Goal: Check status: Check status

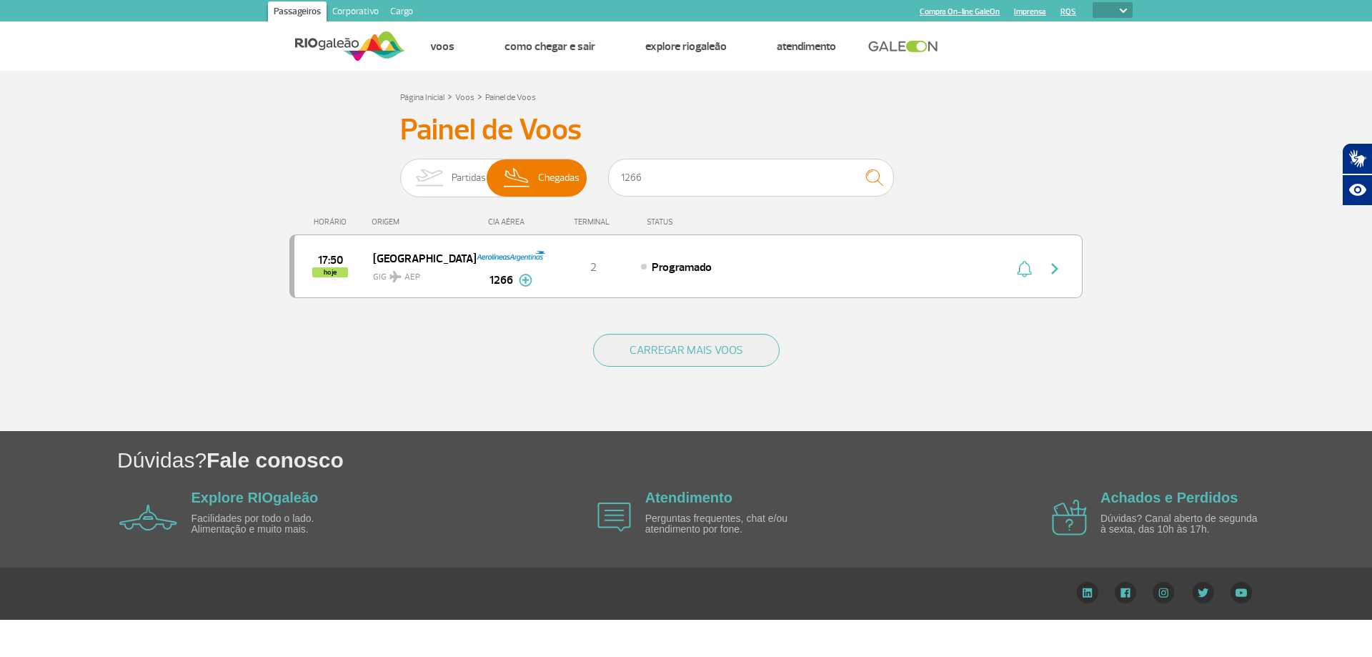
select select
drag, startPoint x: 0, startPoint y: 0, endPoint x: 602, endPoint y: 180, distance: 628.2
click at [602, 180] on div "Partidas Chegadas 1266" at bounding box center [686, 180] width 572 height 43
type input "720"
click at [367, 112] on div "Página Inicial > Voos > Painel de Voos Painel de Voos Partidas Chegadas 720 12:…" at bounding box center [686, 259] width 815 height 343
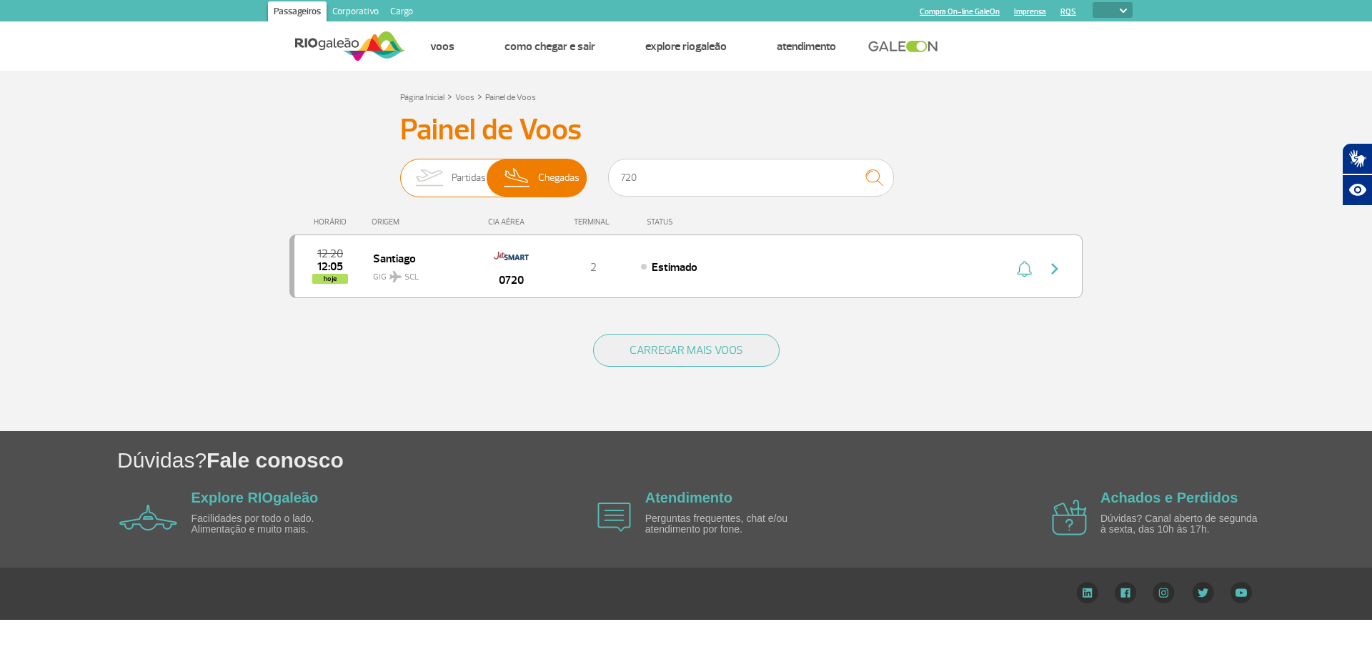
click at [445, 177] on img at bounding box center [429, 177] width 45 height 37
click at [400, 171] on input "Partidas Chegadas" at bounding box center [400, 171] width 0 height 0
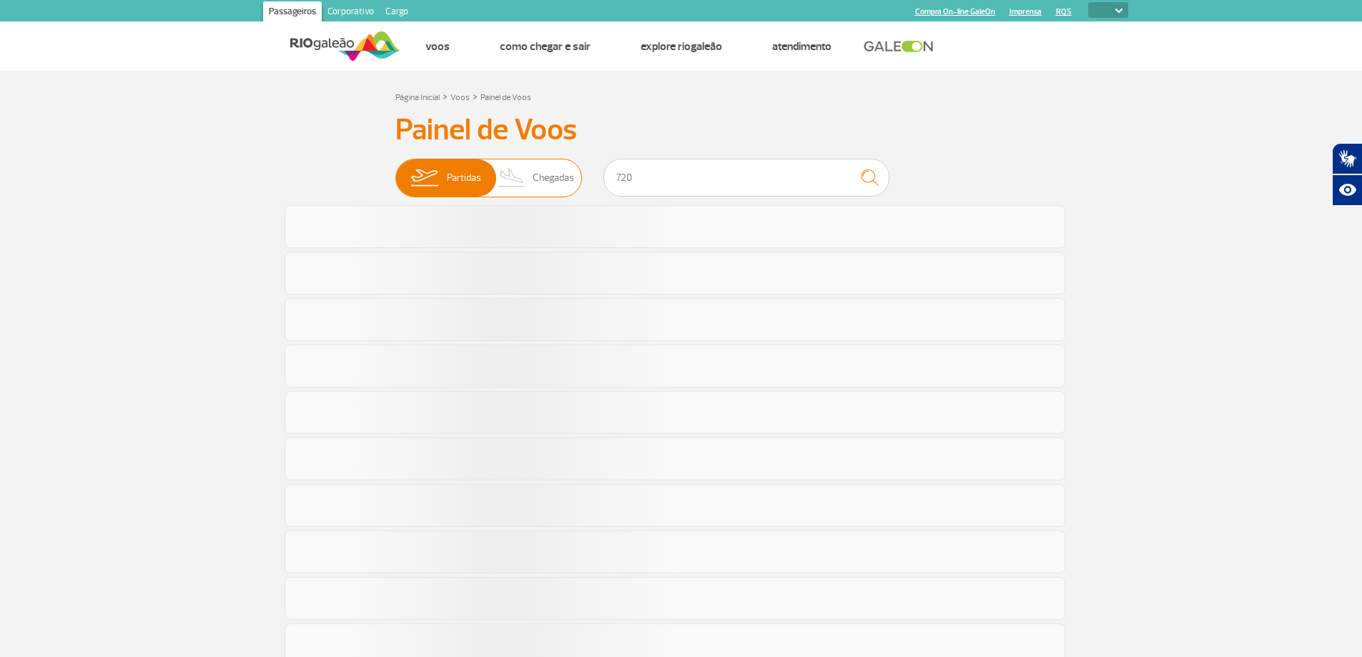
click at [516, 176] on img at bounding box center [512, 177] width 42 height 37
click at [395, 171] on input "Partidas Chegadas" at bounding box center [395, 171] width 0 height 0
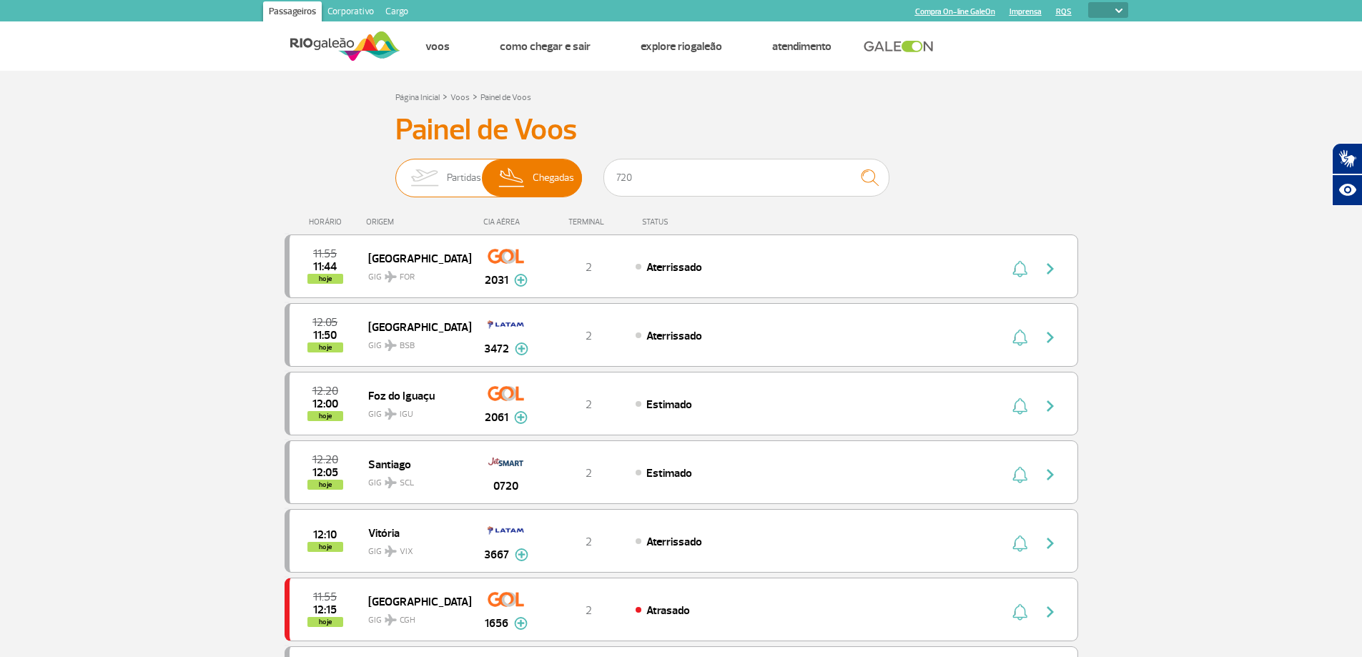
click at [438, 179] on img at bounding box center [424, 177] width 45 height 37
click at [395, 171] on input "Partidas Chegadas" at bounding box center [395, 171] width 0 height 0
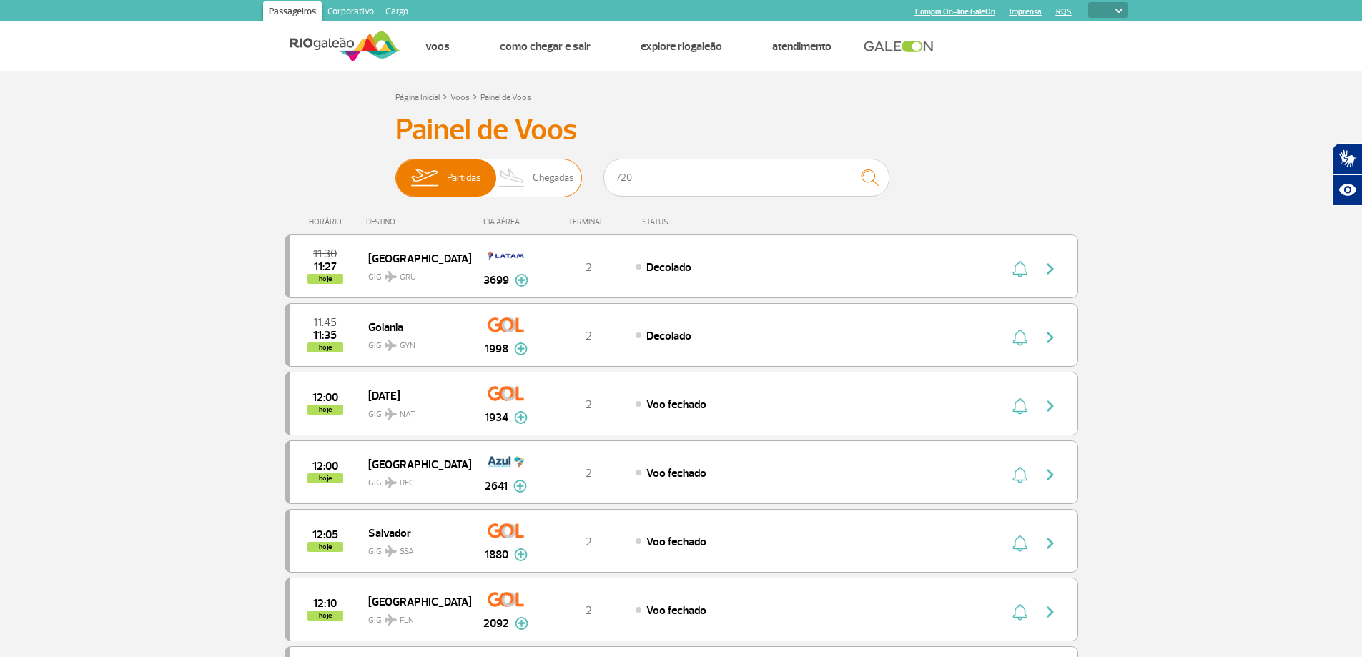
click at [545, 181] on span "Chegadas" at bounding box center [553, 177] width 41 height 37
click at [395, 171] on input "Partidas Chegadas" at bounding box center [395, 171] width 0 height 0
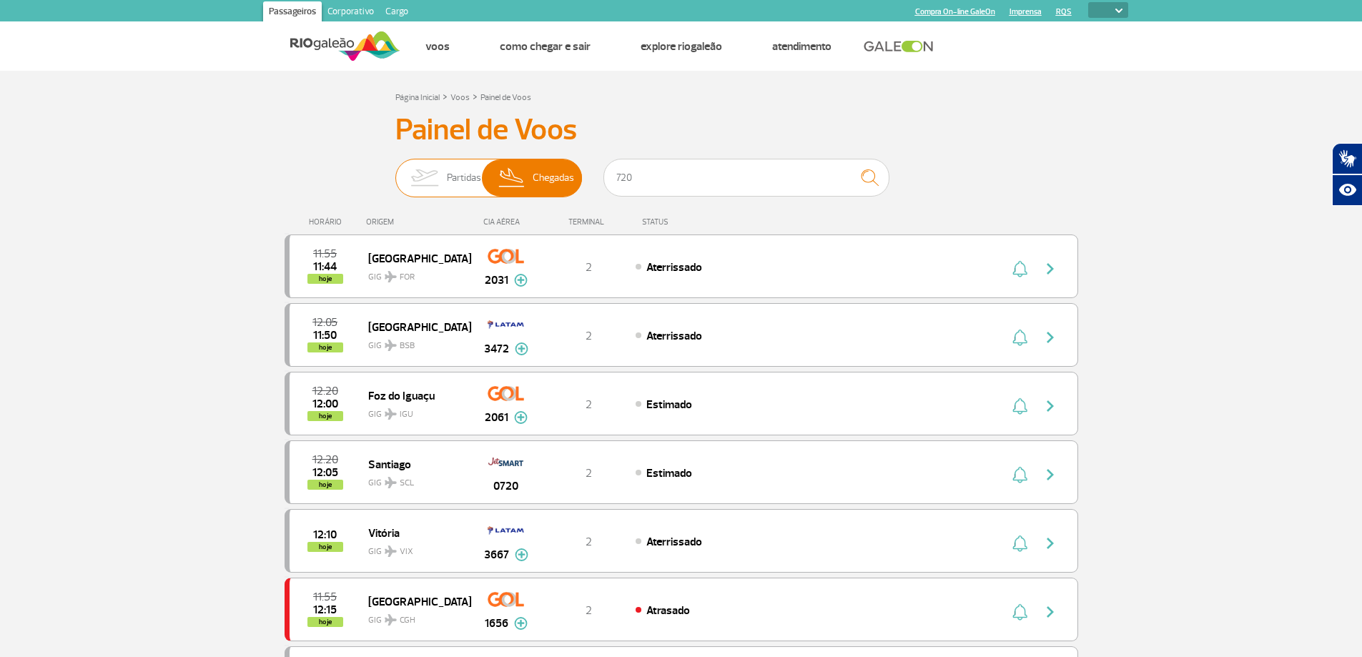
click at [463, 177] on span "Partidas" at bounding box center [464, 177] width 34 height 37
click at [395, 171] on input "Partidas Chegadas" at bounding box center [395, 171] width 0 height 0
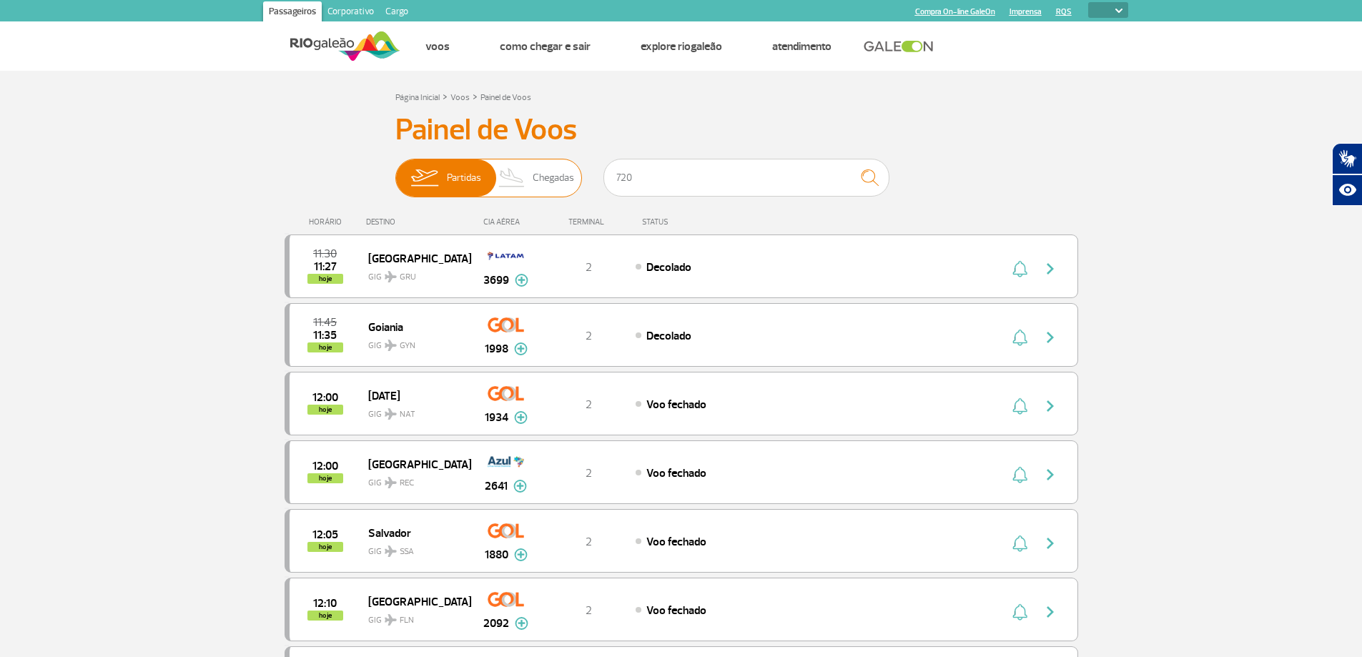
click at [519, 174] on img at bounding box center [512, 177] width 42 height 37
click at [395, 171] on input "Partidas Chegadas" at bounding box center [395, 171] width 0 height 0
